Goal: Information Seeking & Learning: Learn about a topic

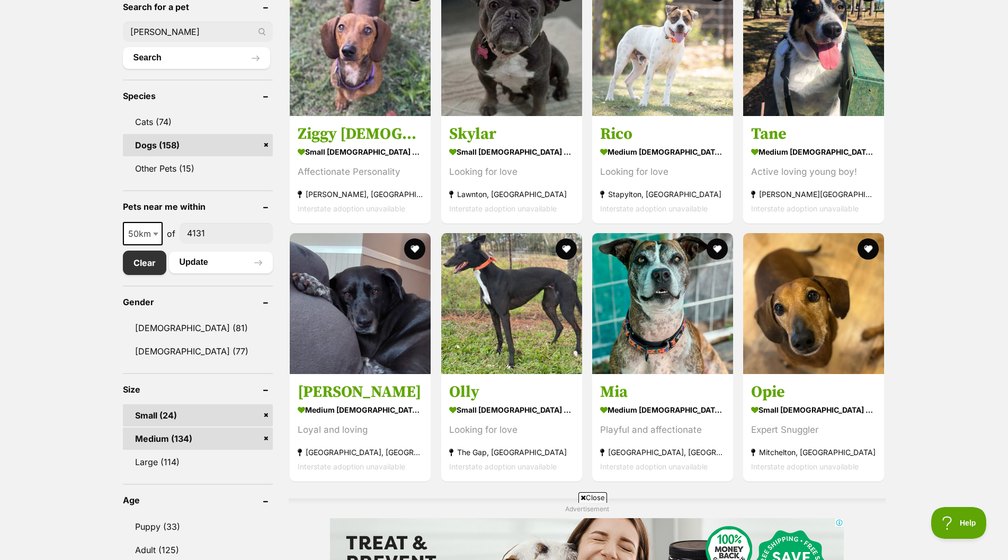
type input "[PERSON_NAME]"
click at [123, 47] on button "Search" at bounding box center [197, 57] width 148 height 21
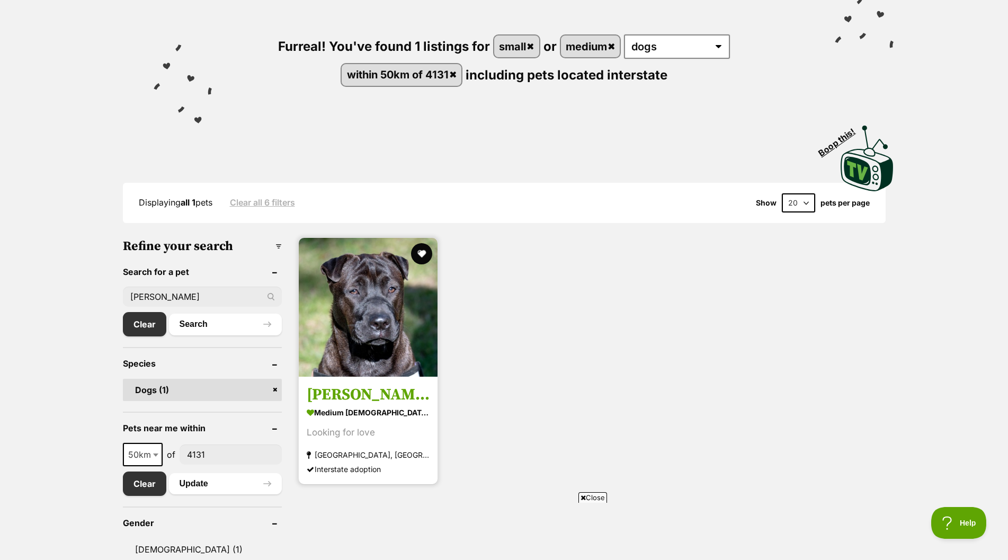
click at [360, 332] on img at bounding box center [368, 307] width 139 height 139
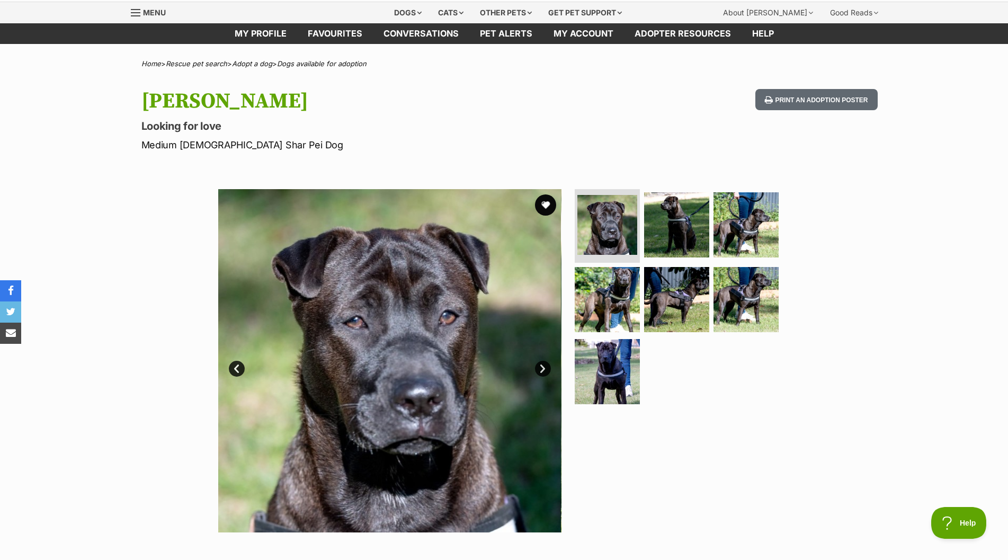
scroll to position [106, 0]
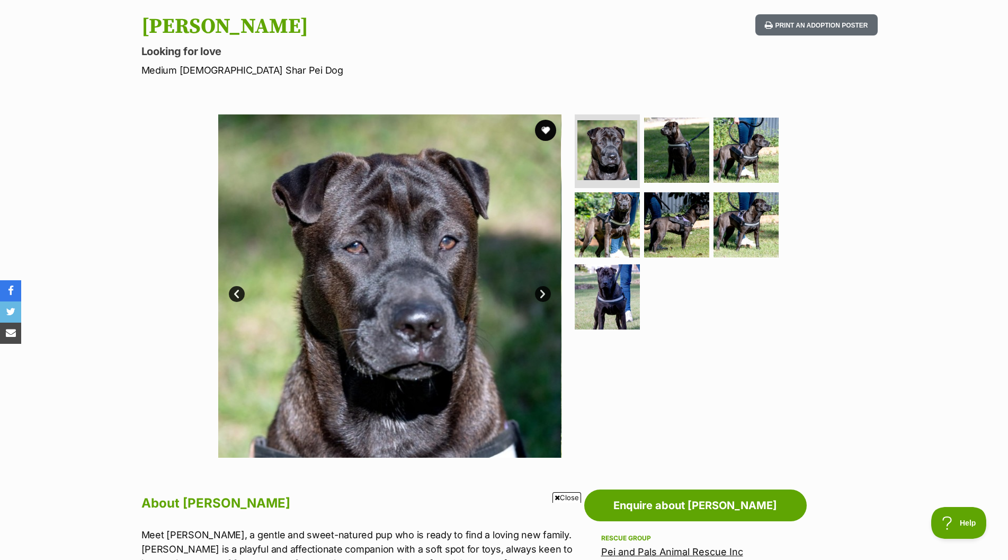
click at [544, 291] on link "Next" at bounding box center [543, 294] width 16 height 16
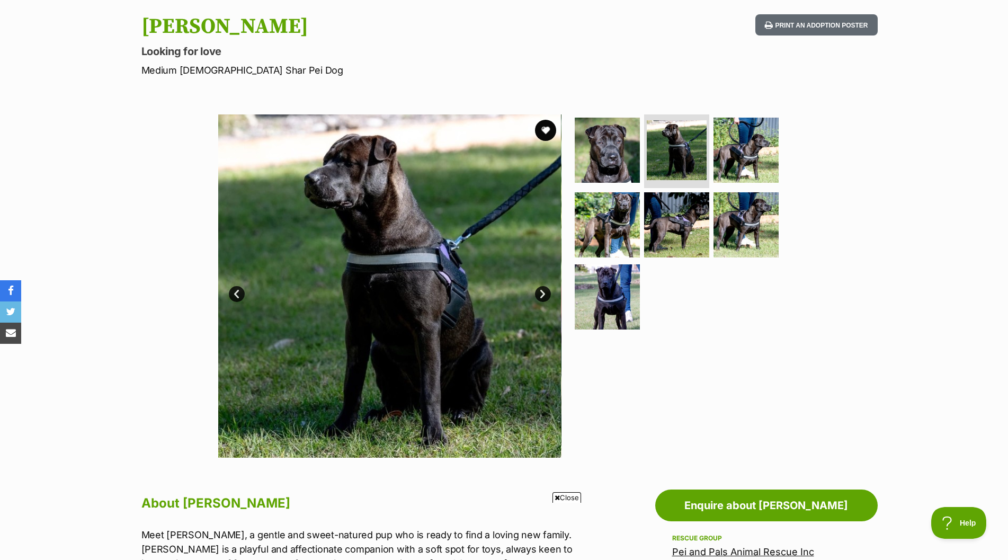
scroll to position [0, 0]
click at [544, 291] on link "Next" at bounding box center [543, 294] width 16 height 16
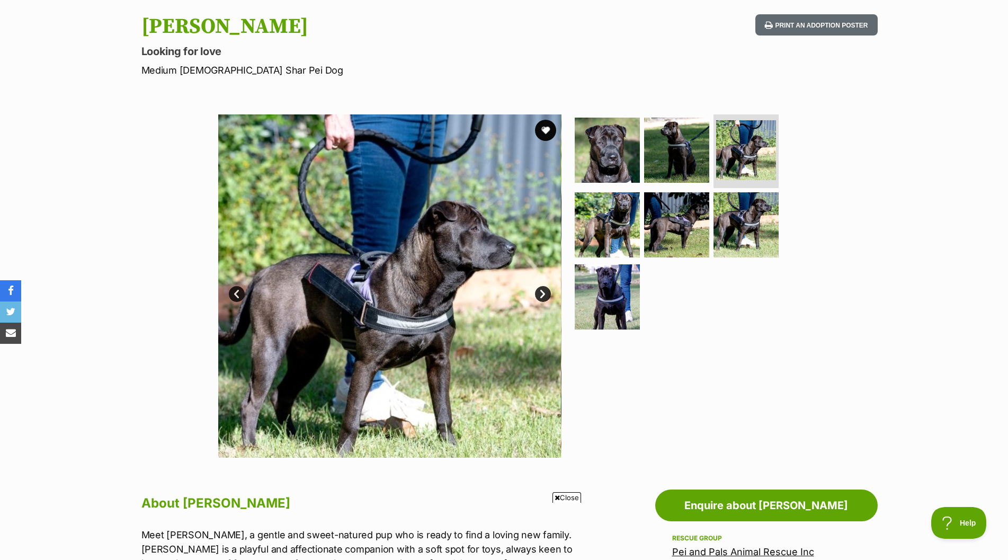
click at [544, 291] on link "Next" at bounding box center [543, 294] width 16 height 16
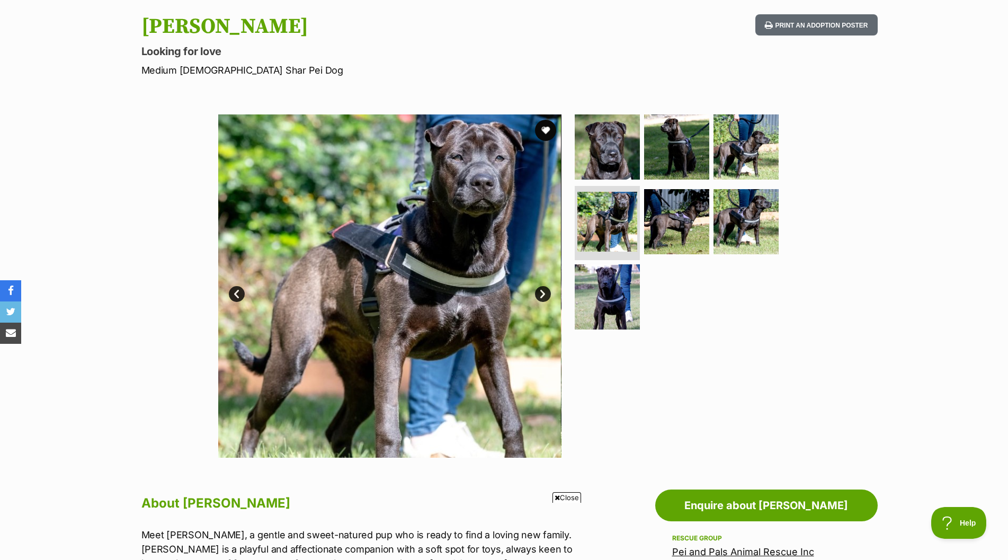
click at [544, 291] on link "Next" at bounding box center [543, 294] width 16 height 16
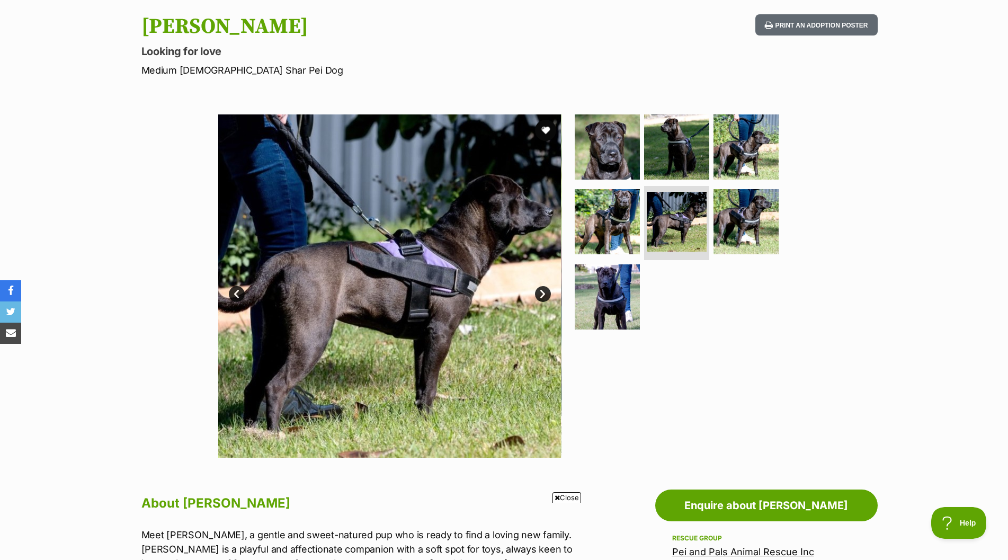
click at [544, 291] on link "Next" at bounding box center [543, 294] width 16 height 16
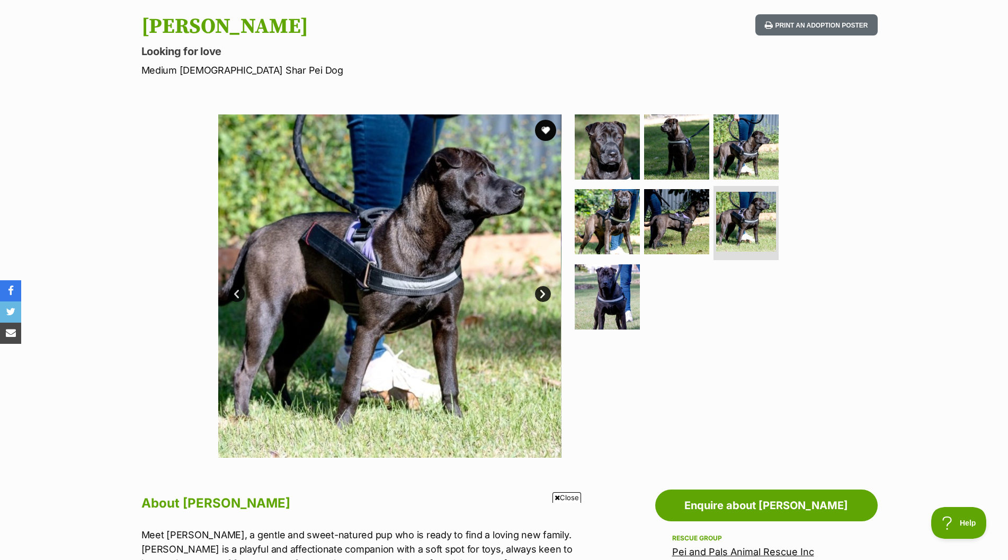
click at [544, 291] on link "Next" at bounding box center [543, 294] width 16 height 16
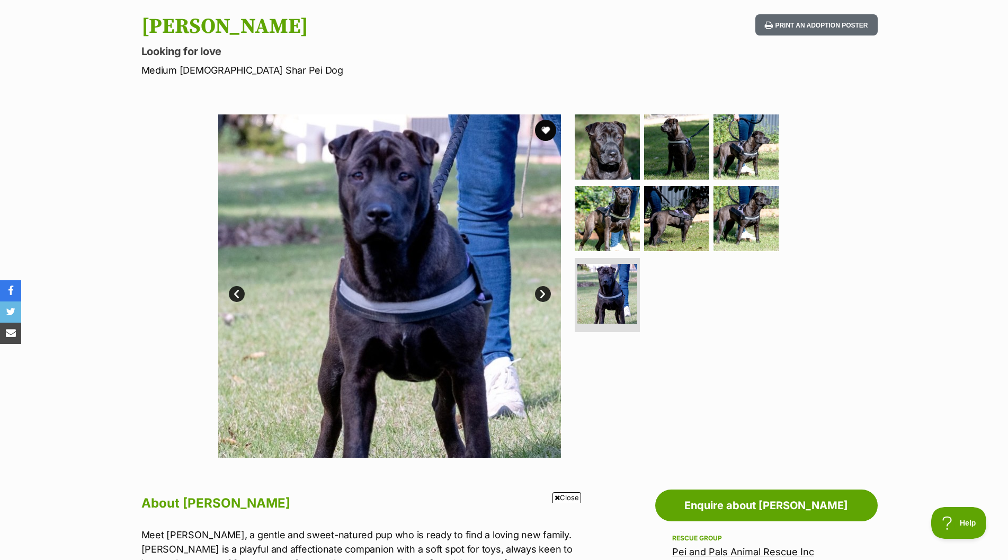
click at [544, 291] on link "Next" at bounding box center [543, 294] width 16 height 16
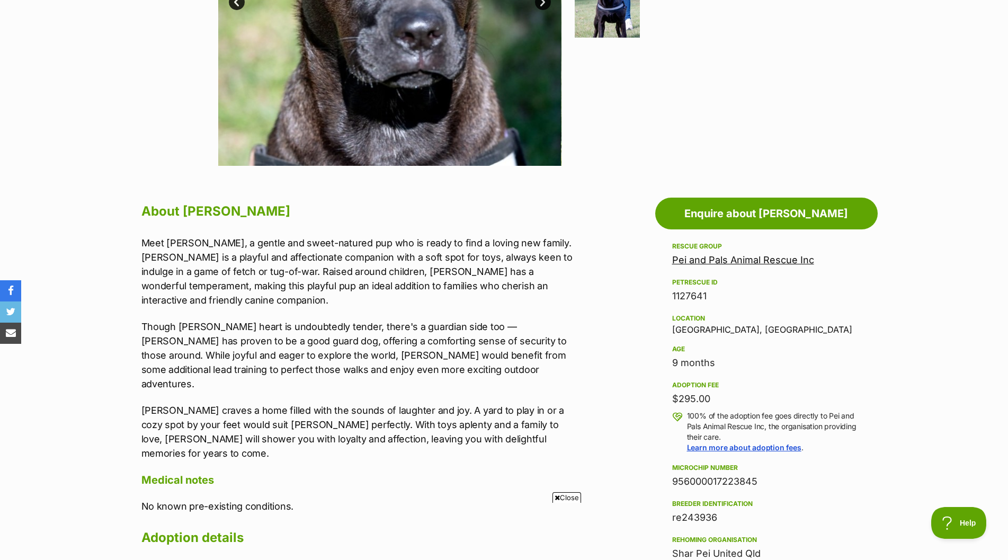
scroll to position [424, 0]
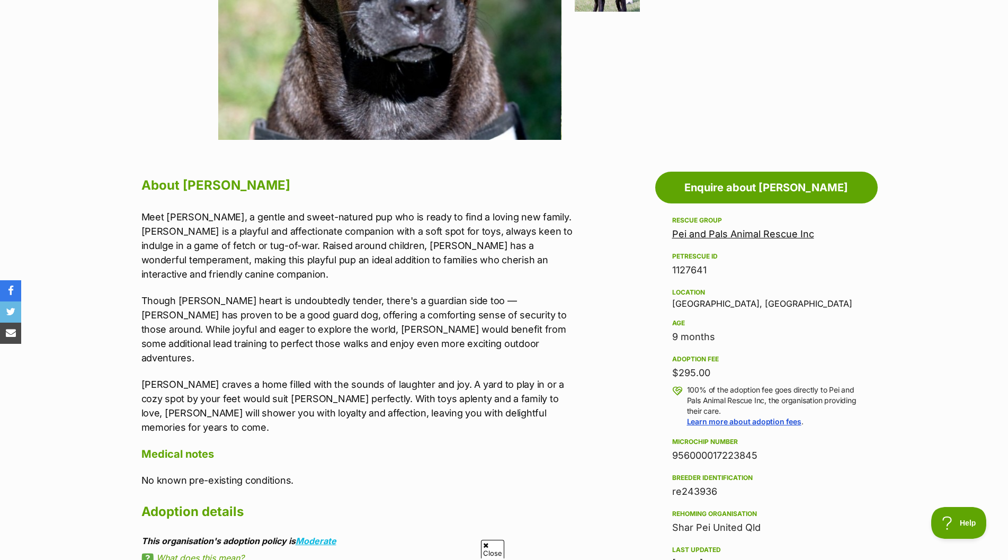
drag, startPoint x: 698, startPoint y: 265, endPoint x: 660, endPoint y: 272, distance: 38.2
click at [665, 269] on aside "Rescue group Pei and Pals Animal Rescue Inc PetRescue ID 1127641 Location [GEOG…" at bounding box center [766, 493] width 222 height 558
copy div "1127641"
